Goal: Find specific page/section: Find specific page/section

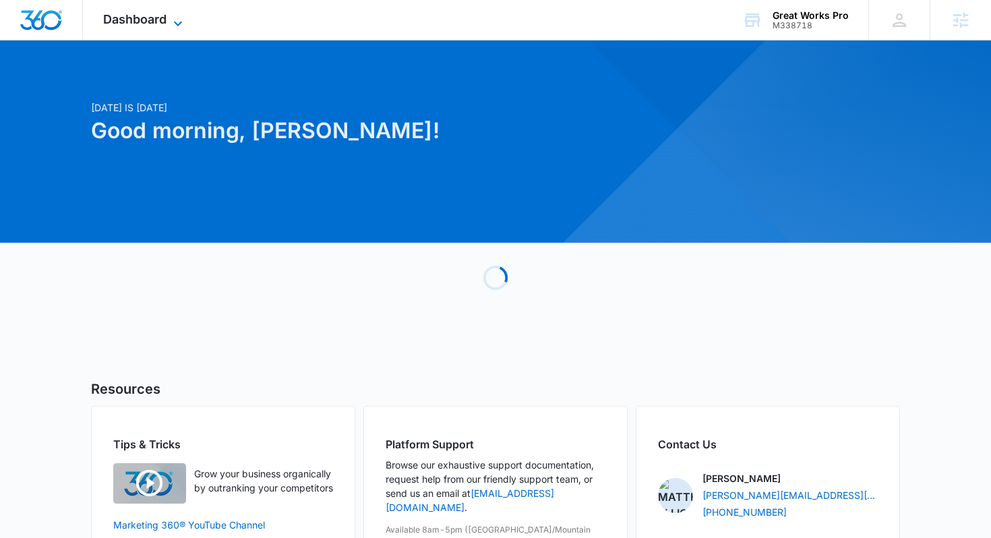
click at [153, 18] on span "Dashboard" at bounding box center [134, 19] width 63 height 14
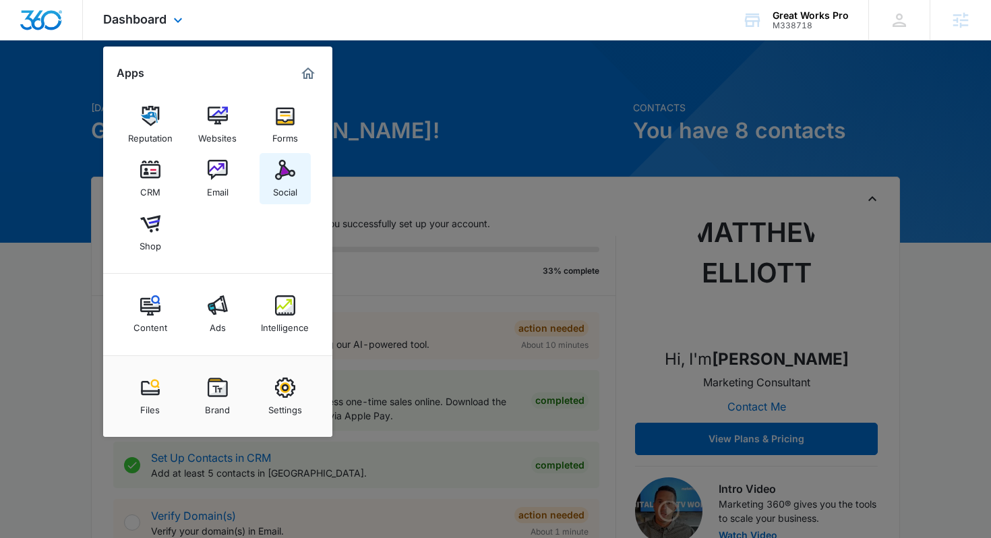
click at [280, 175] on img at bounding box center [285, 170] width 20 height 20
